Goal: Transaction & Acquisition: Purchase product/service

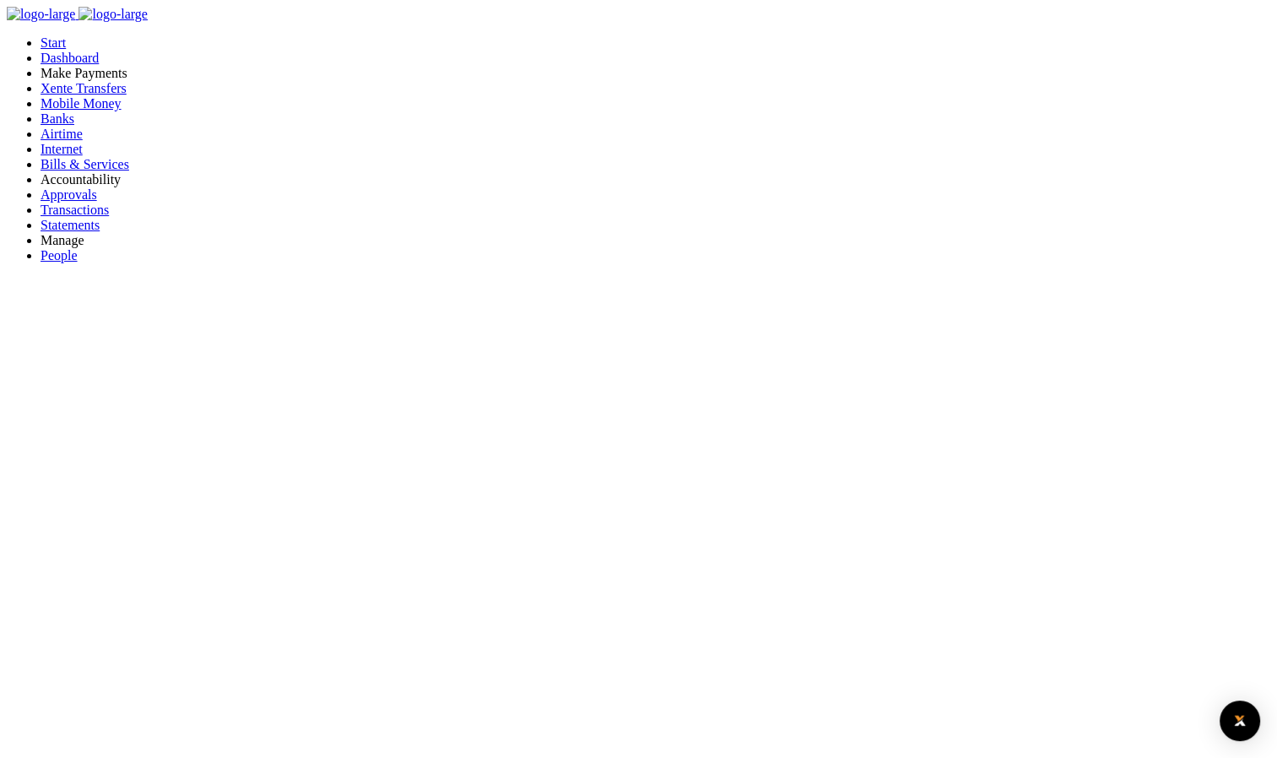
scroll to position [224, 248]
click at [89, 111] on span "Mobile Money" at bounding box center [81, 103] width 81 height 14
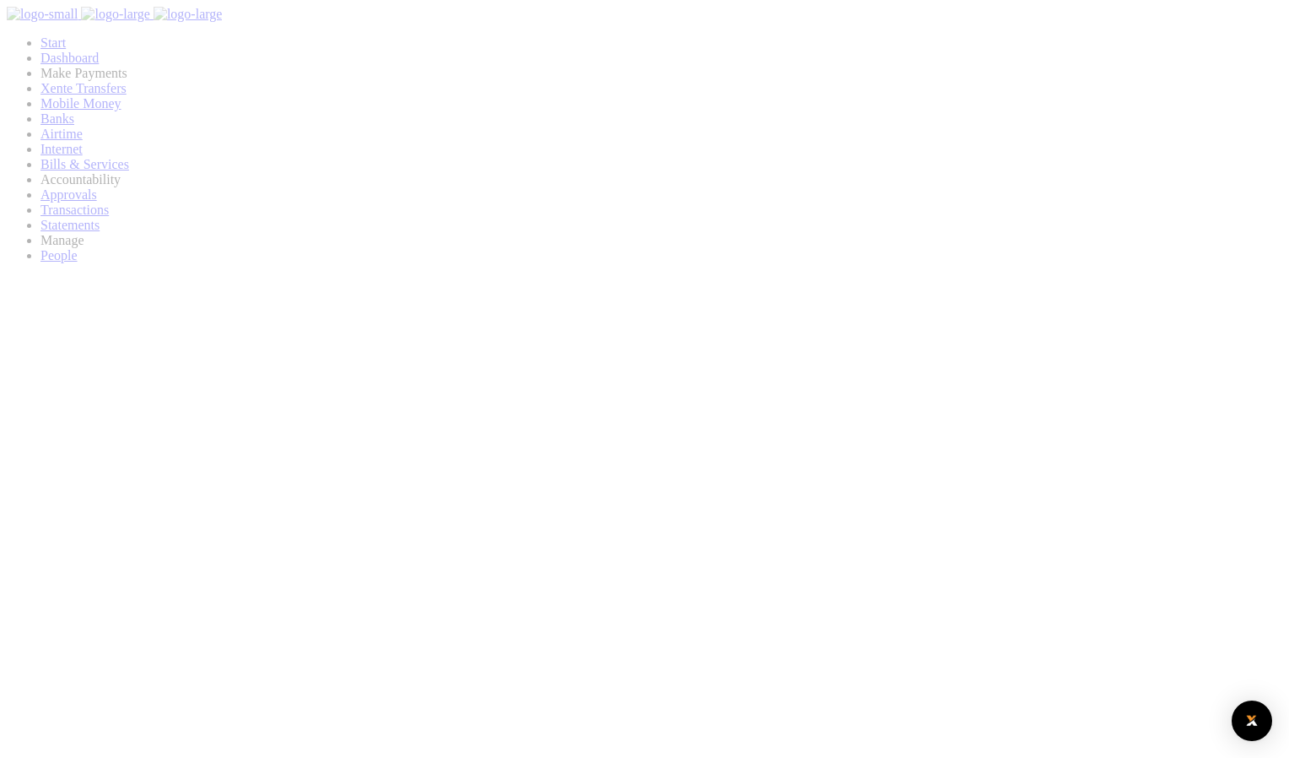
select select
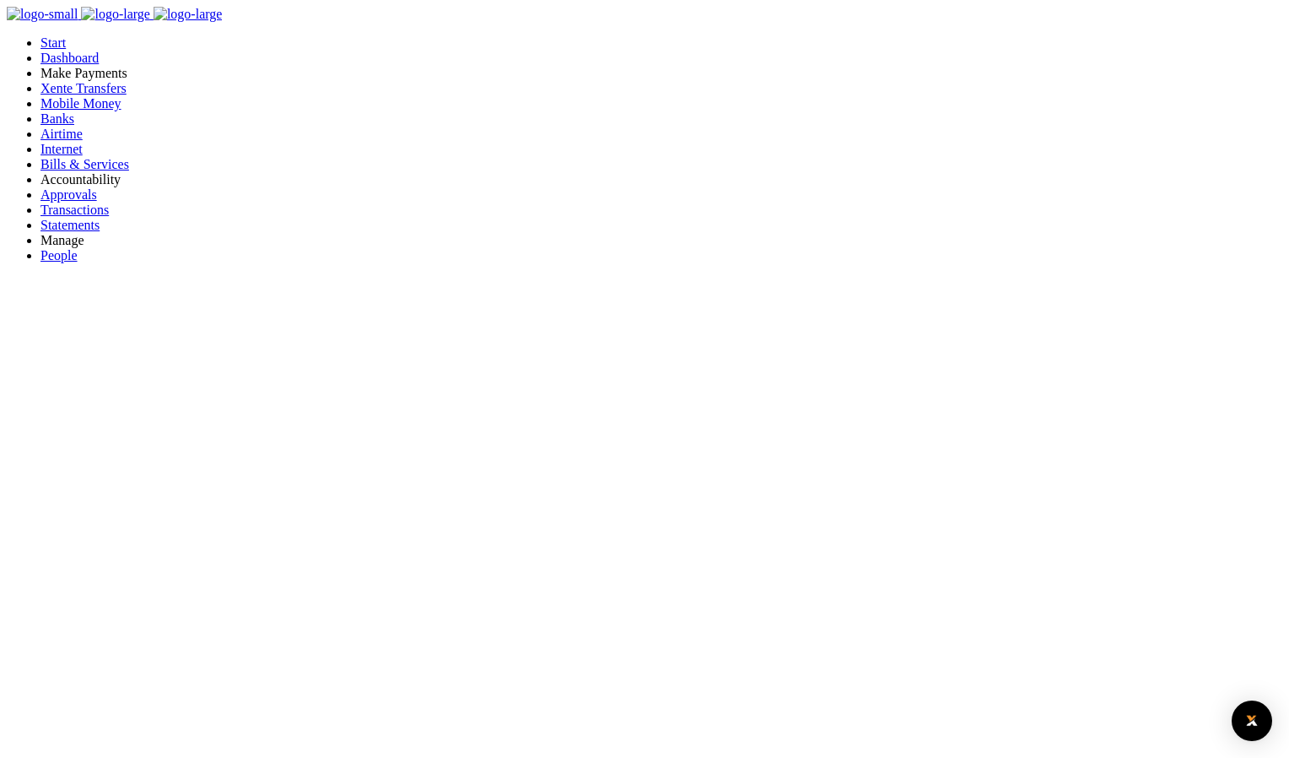
type input "785958670"
